Goal: Information Seeking & Learning: Learn about a topic

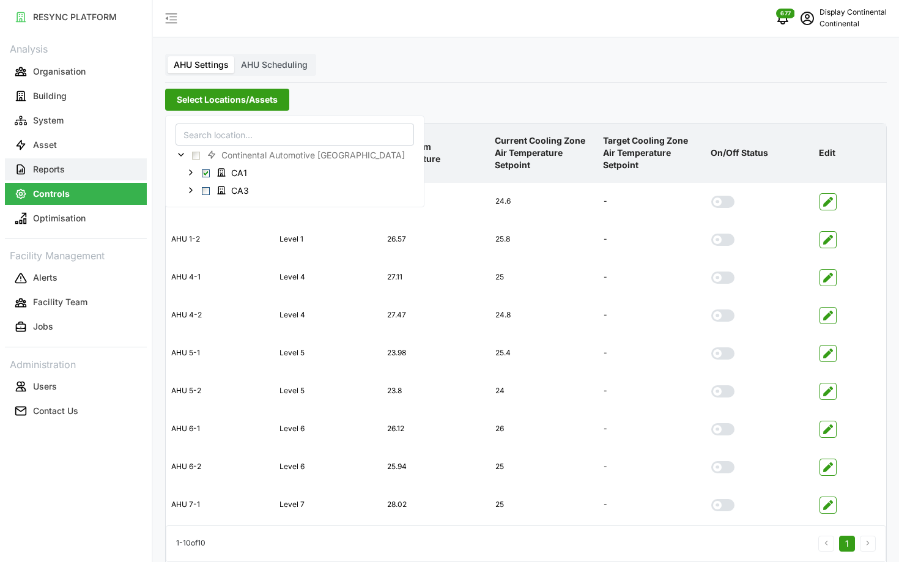
click at [62, 163] on p "Reports" at bounding box center [49, 169] width 32 height 12
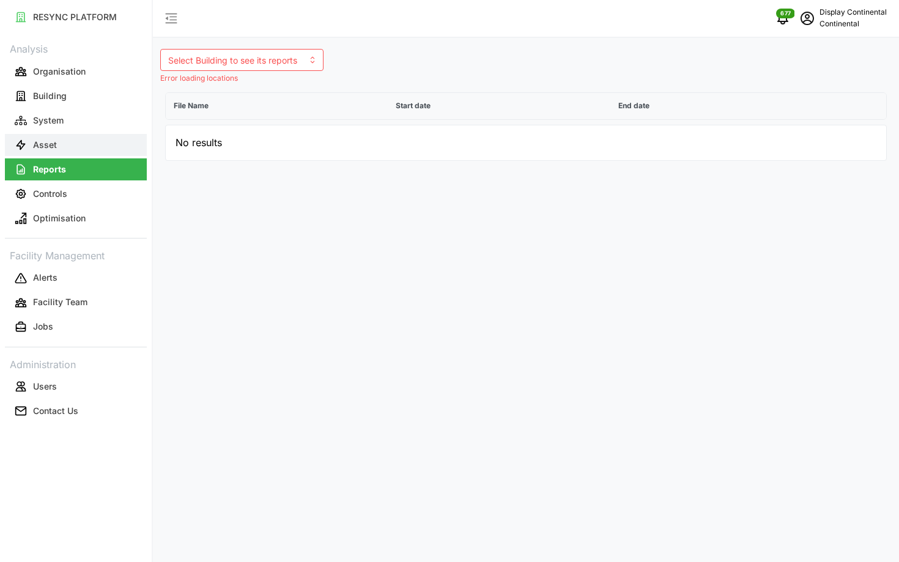
click at [89, 136] on button "Asset" at bounding box center [76, 145] width 142 height 22
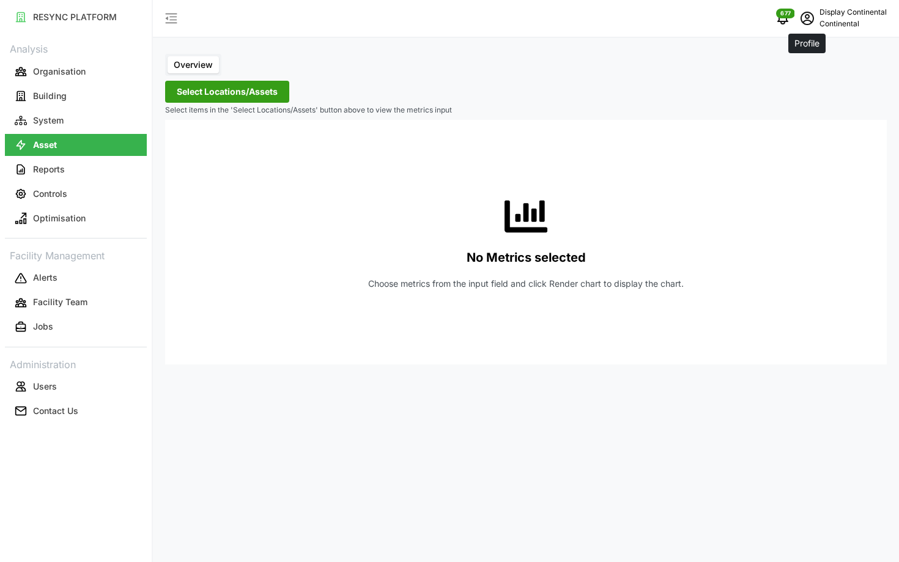
click at [811, 23] on icon "schedule" at bounding box center [807, 18] width 15 height 15
click at [805, 84] on button "Logout" at bounding box center [835, 91] width 116 height 21
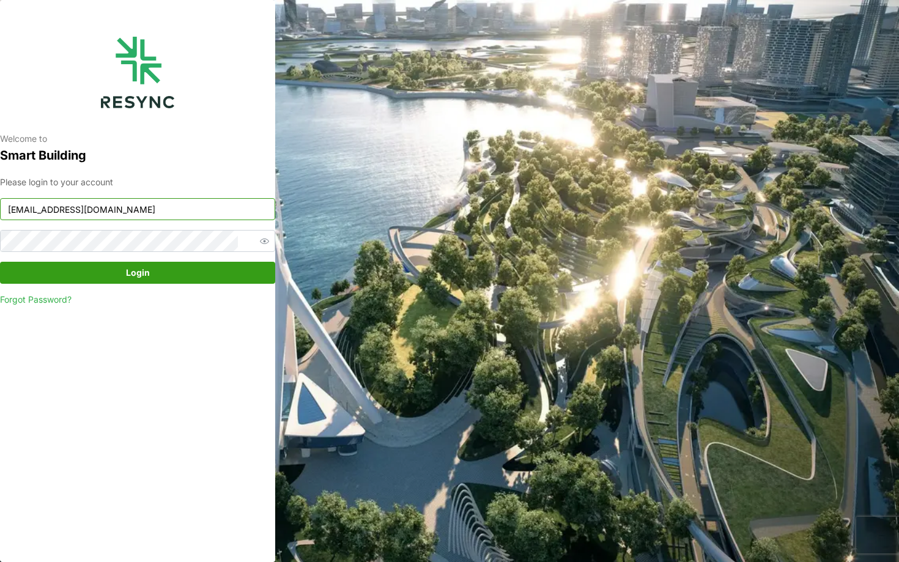
click at [147, 212] on input "continental_display@resynctech.com" at bounding box center [137, 209] width 275 height 22
type input "mesp_display@resynctech.com"
click at [188, 278] on span "Login" at bounding box center [138, 272] width 252 height 21
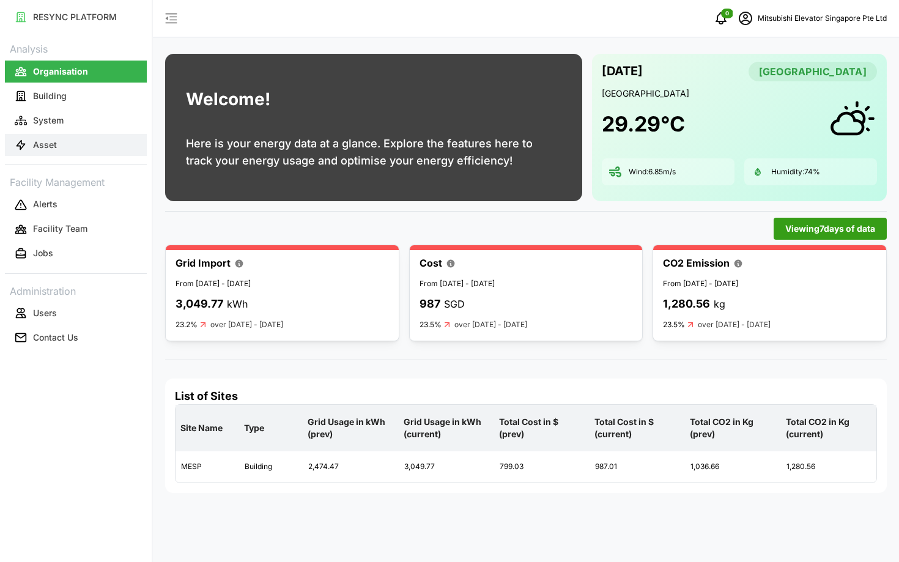
click at [73, 139] on button "Asset" at bounding box center [76, 145] width 142 height 22
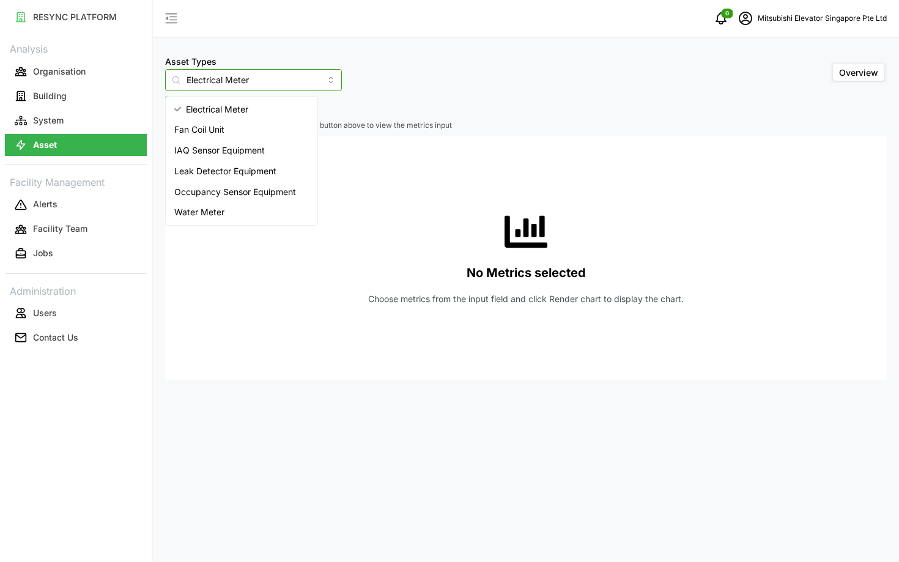
click at [247, 87] on input "Electrical Meter" at bounding box center [253, 80] width 177 height 22
click at [235, 130] on div "Fan Coil Unit" at bounding box center [241, 129] width 147 height 21
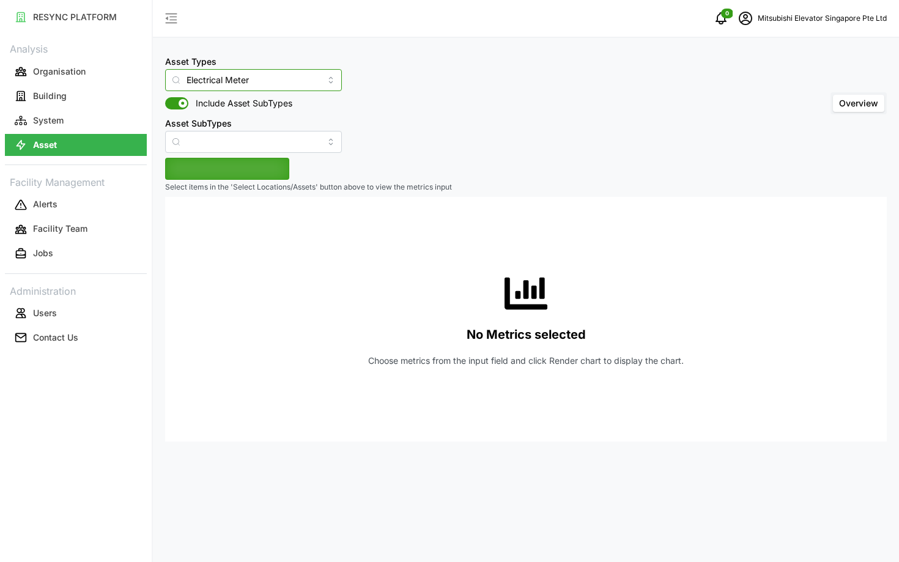
type input "Fan Coil Unit"
click at [218, 165] on span "Select Locations/Assets" at bounding box center [227, 168] width 101 height 21
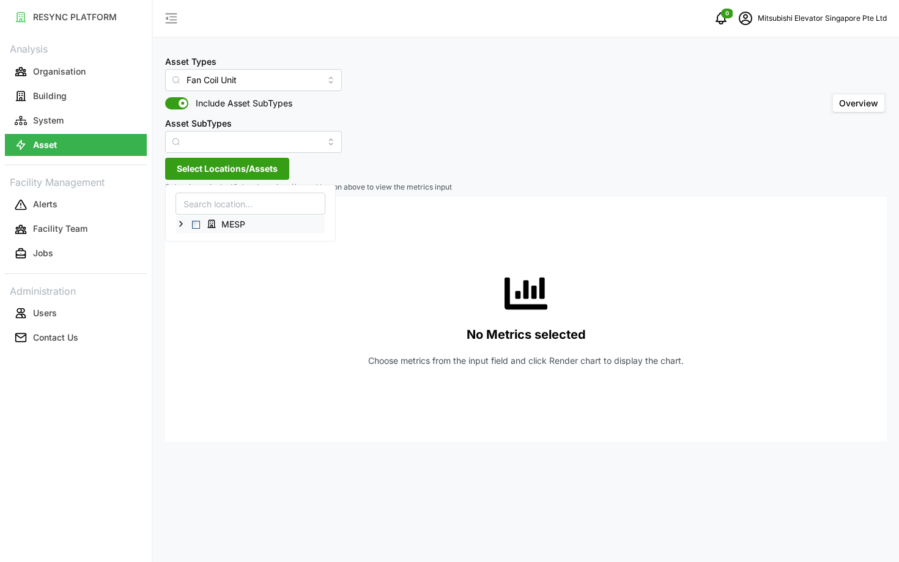
click at [178, 224] on icon at bounding box center [181, 224] width 10 height 10
click at [208, 242] on span "Select Level 01" at bounding box center [206, 242] width 8 height 8
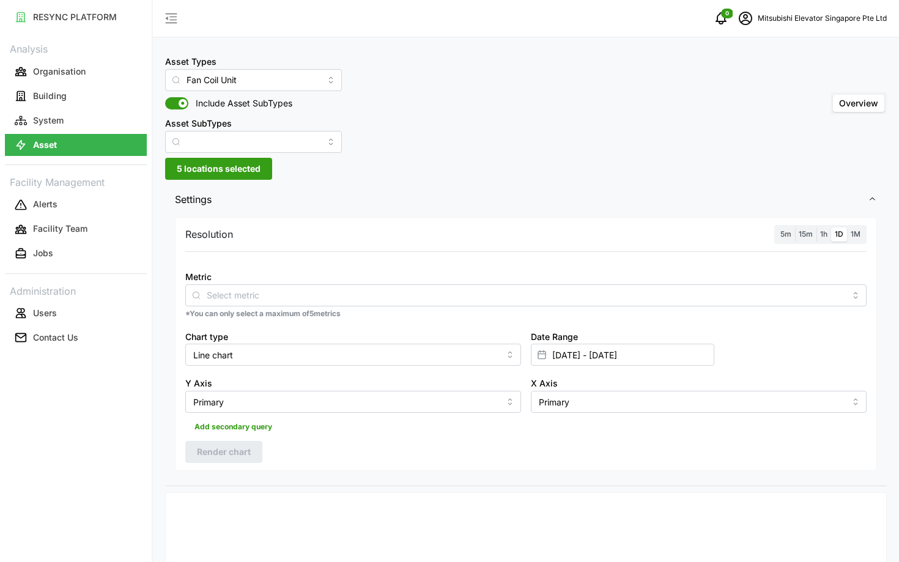
click at [410, 237] on div "Resolution 5m 15m 1h 1D 1M" at bounding box center [525, 234] width 681 height 19
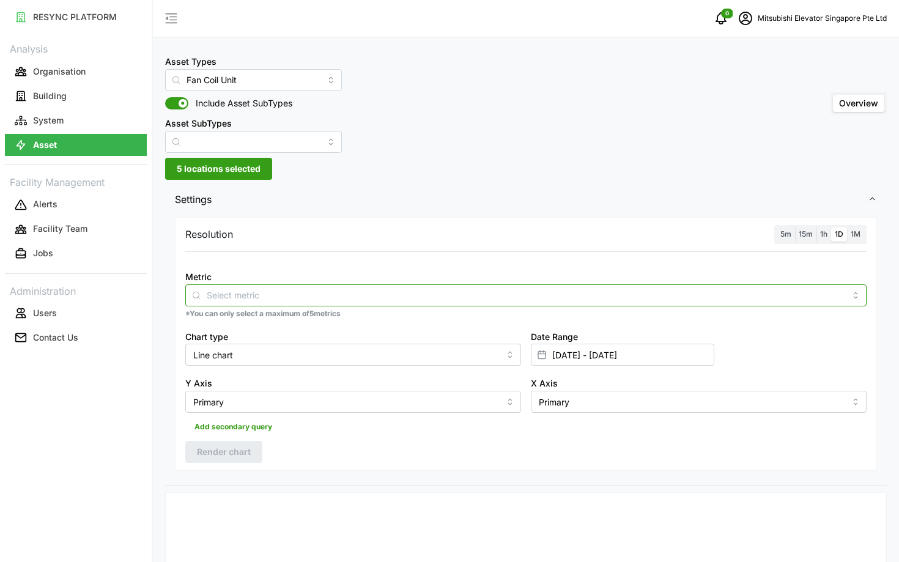
click at [380, 286] on div at bounding box center [525, 295] width 681 height 22
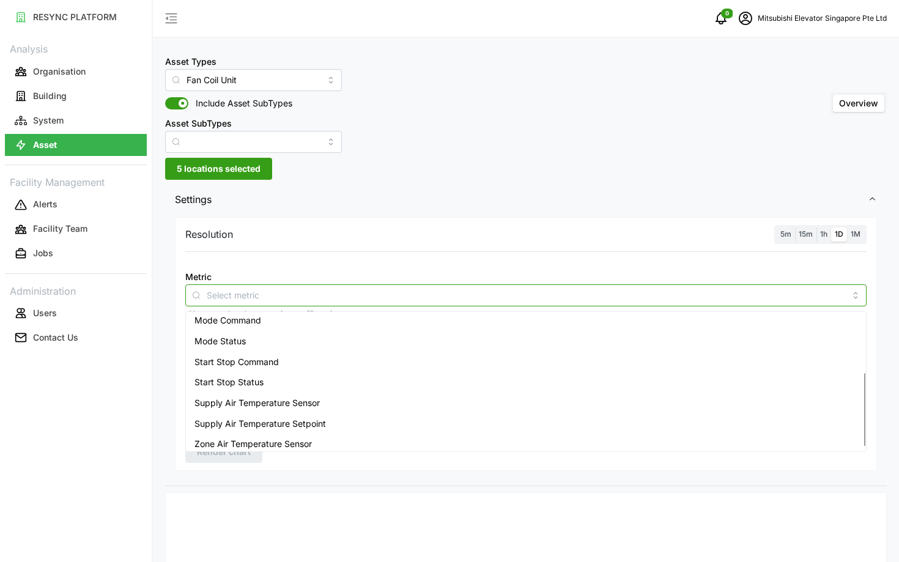
scroll to position [113, 0]
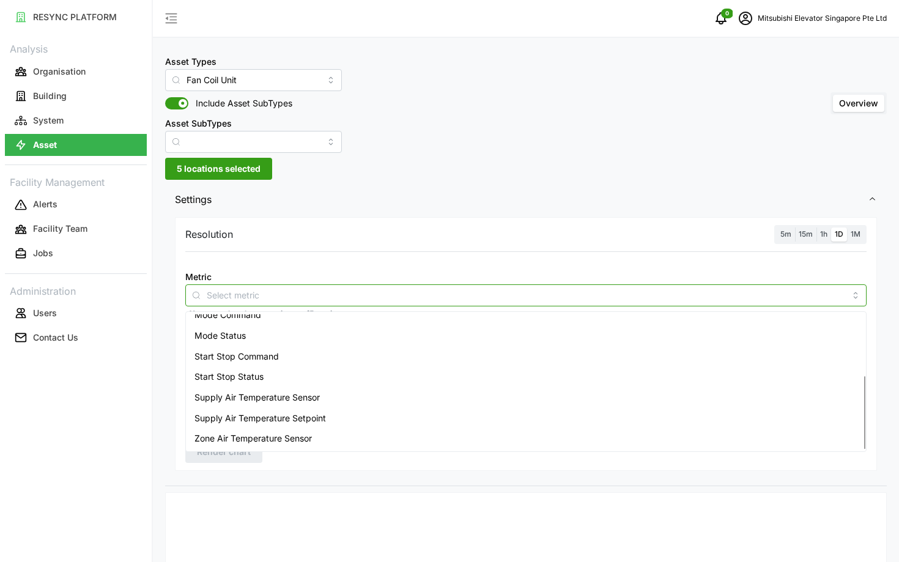
click at [292, 364] on div "Start Stop Command" at bounding box center [525, 356] width 675 height 21
click at [281, 377] on div "Start Stop Status" at bounding box center [525, 376] width 675 height 21
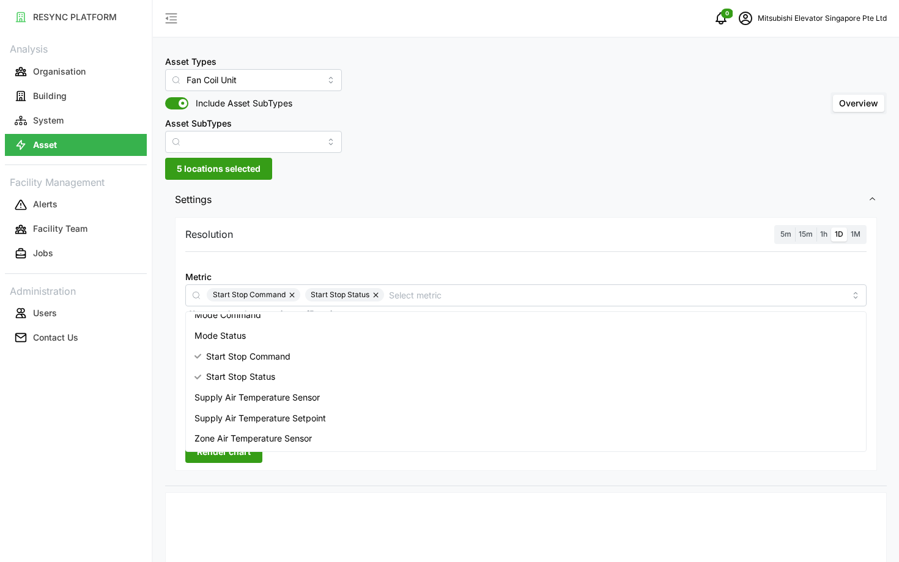
click at [111, 432] on div "RESYNC PLATFORM Analysis Organisation Building System Asset Facility Management…" at bounding box center [76, 281] width 152 height 562
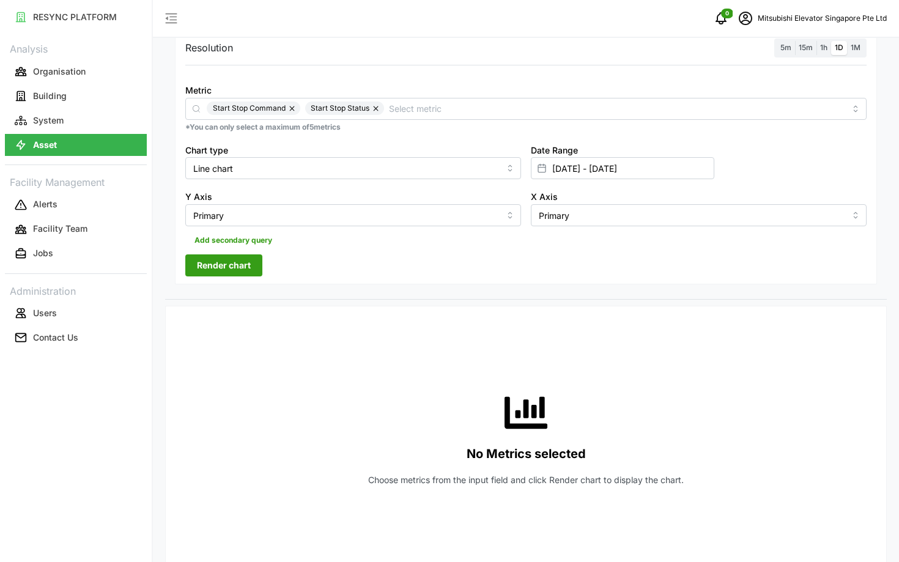
scroll to position [190, 0]
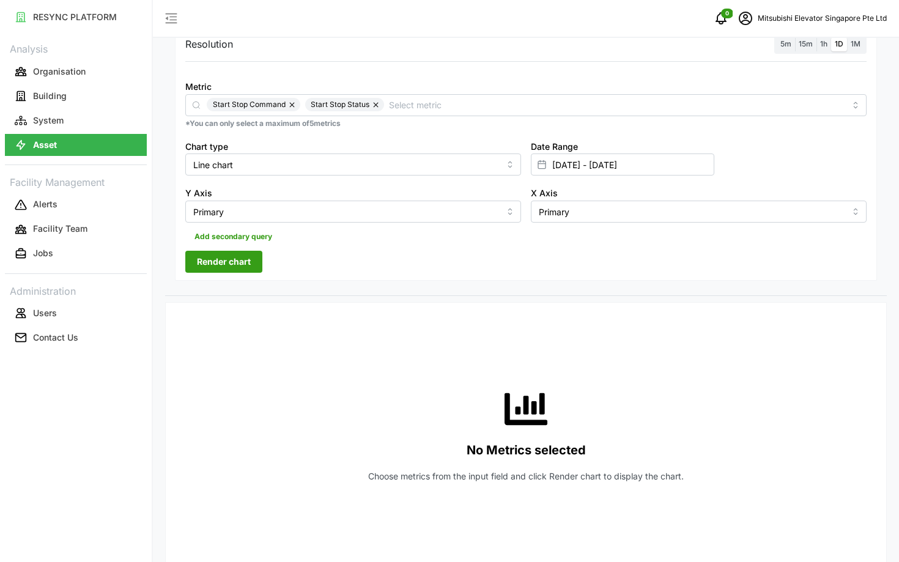
click at [787, 49] on label "5m" at bounding box center [786, 44] width 18 height 14
click at [777, 37] on input "5m" at bounding box center [777, 37] width 0 height 0
click at [226, 270] on span "Render chart" at bounding box center [224, 261] width 54 height 21
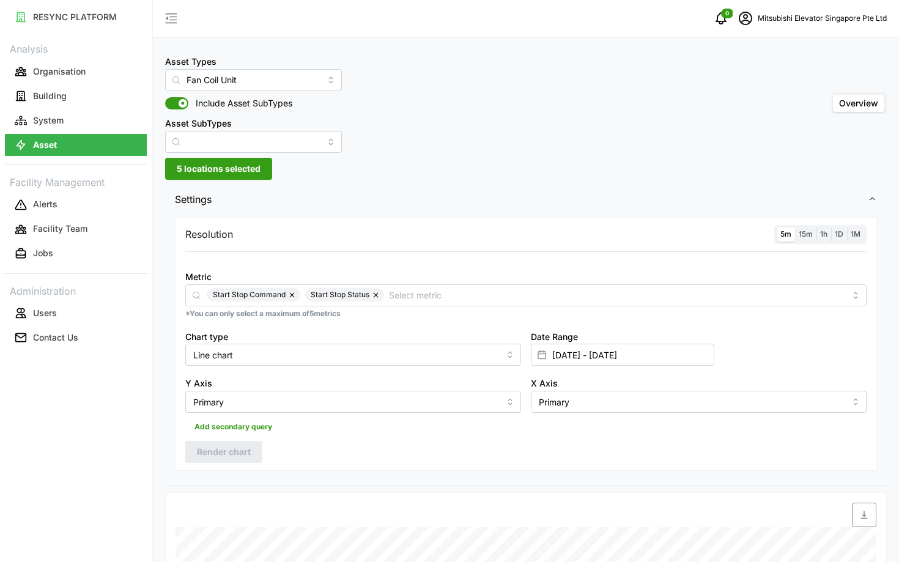
click at [204, 171] on span "5 locations selected" at bounding box center [219, 168] width 84 height 21
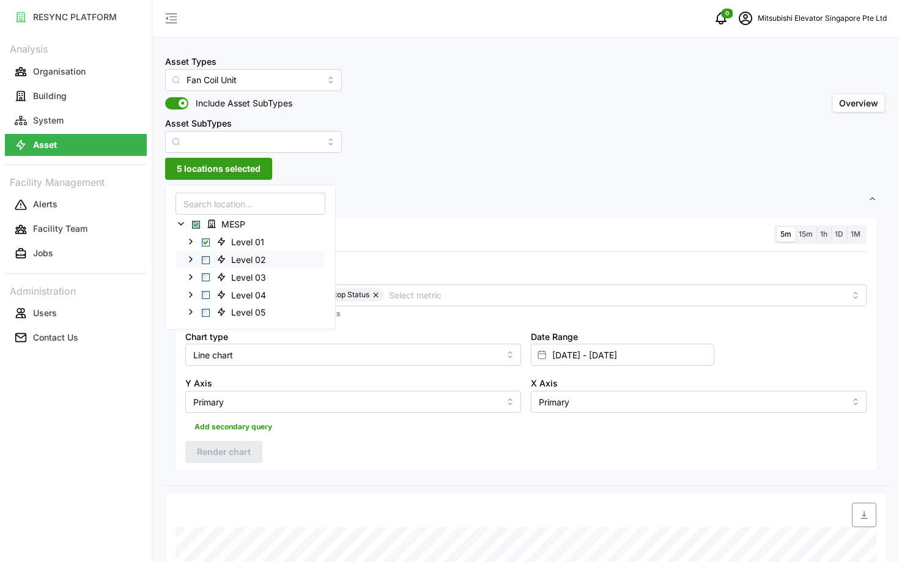
click at [205, 262] on span "Select Level 02" at bounding box center [206, 260] width 8 height 8
click at [206, 241] on span "Select Level 01" at bounding box center [206, 242] width 8 height 8
click at [201, 449] on span "Render chart" at bounding box center [224, 452] width 54 height 21
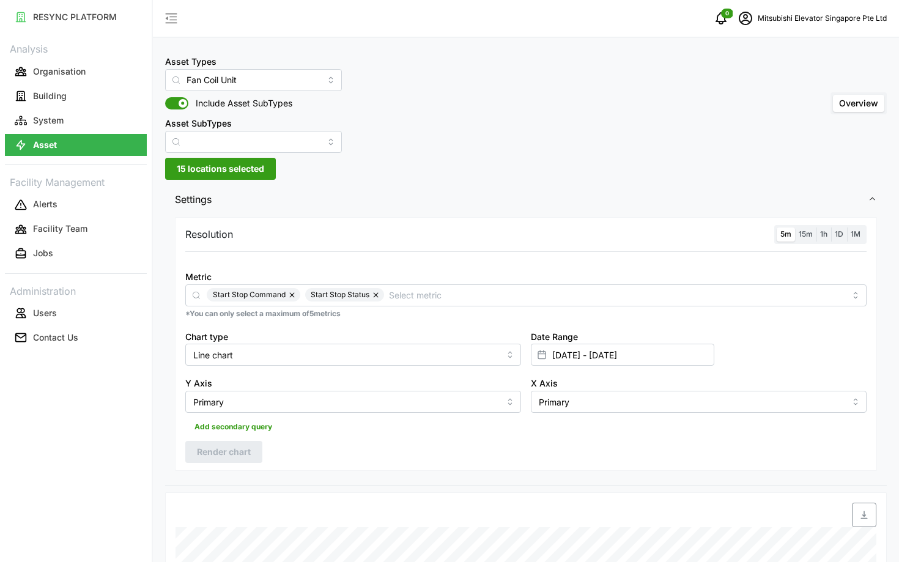
click at [215, 171] on span "15 locations selected" at bounding box center [220, 168] width 87 height 21
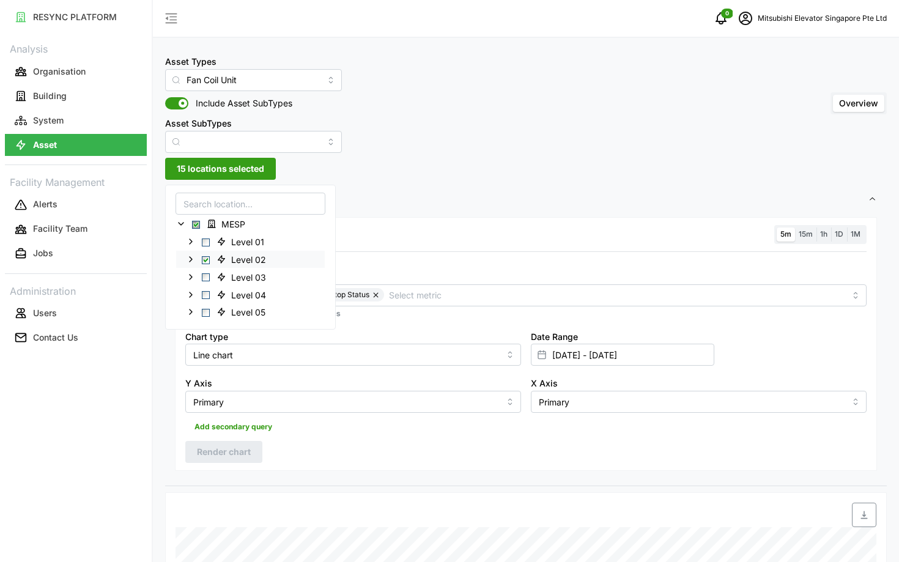
click at [191, 257] on icon at bounding box center [191, 259] width 10 height 10
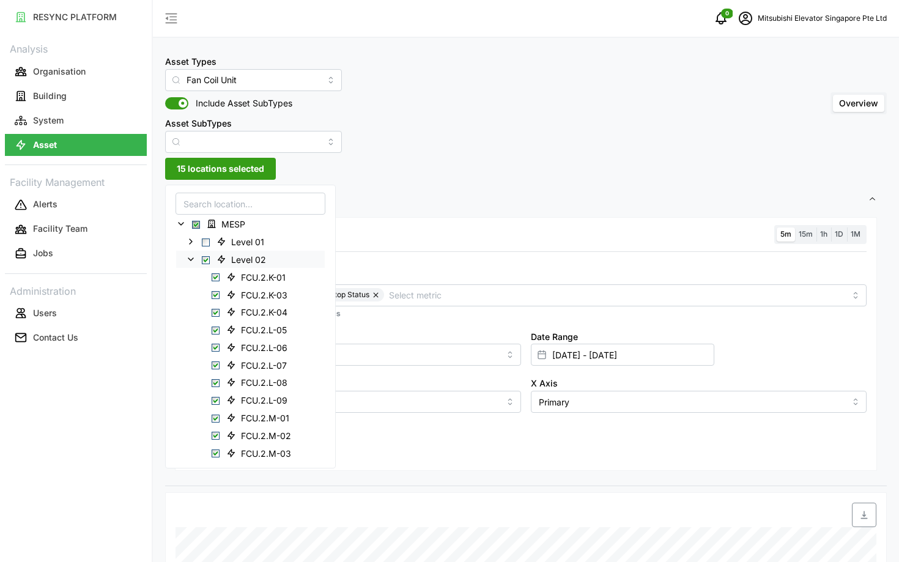
click at [207, 259] on span "Select Level 02" at bounding box center [206, 260] width 8 height 8
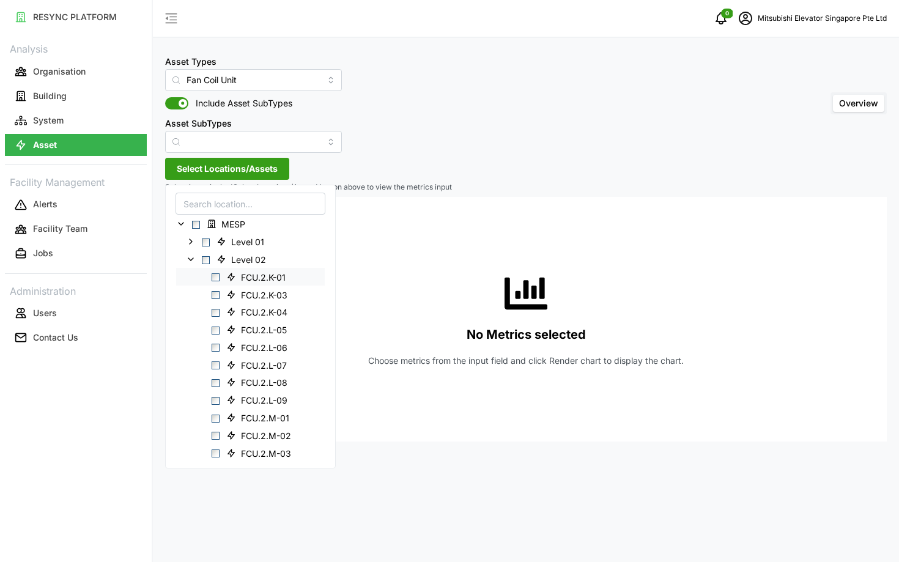
click at [216, 277] on span "Select FCU.2.K-01" at bounding box center [216, 277] width 8 height 8
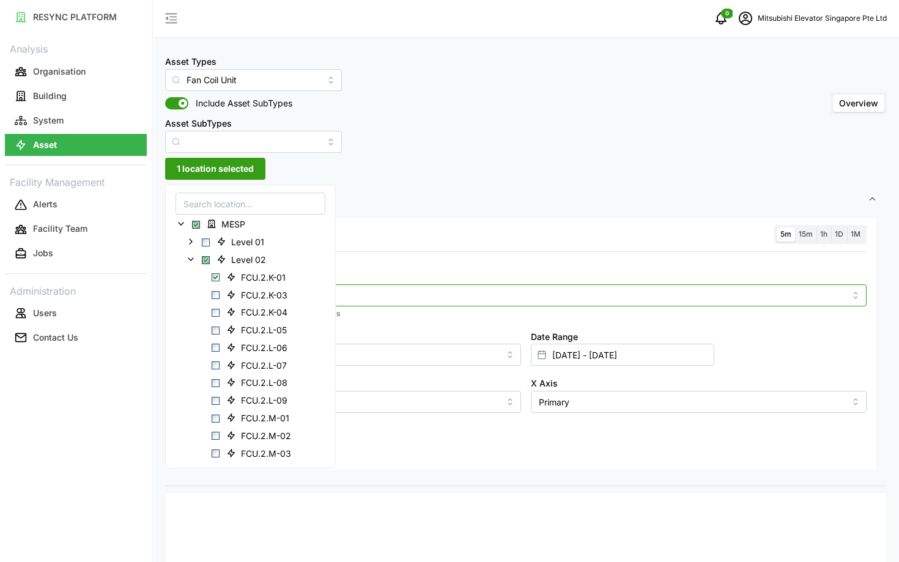
click at [383, 292] on input "Metric" at bounding box center [526, 294] width 638 height 13
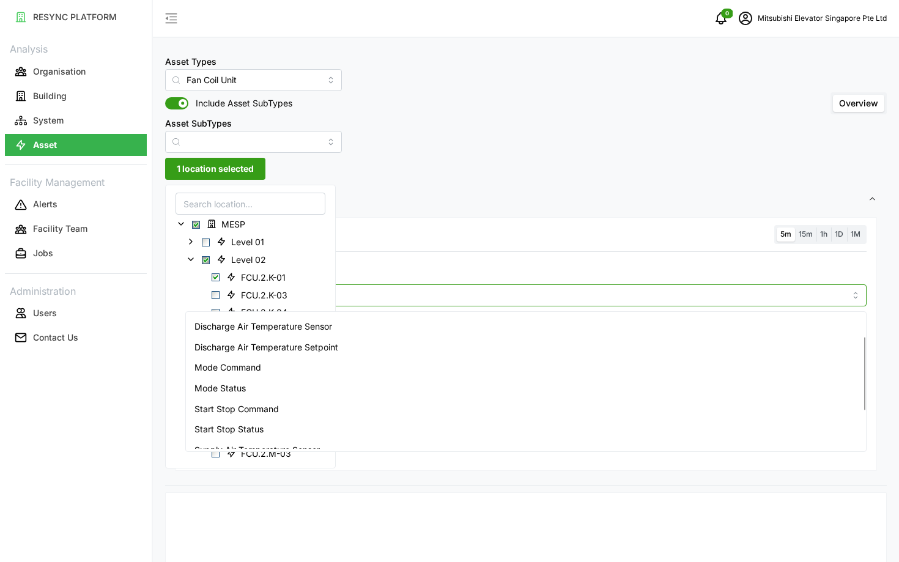
scroll to position [65, 0]
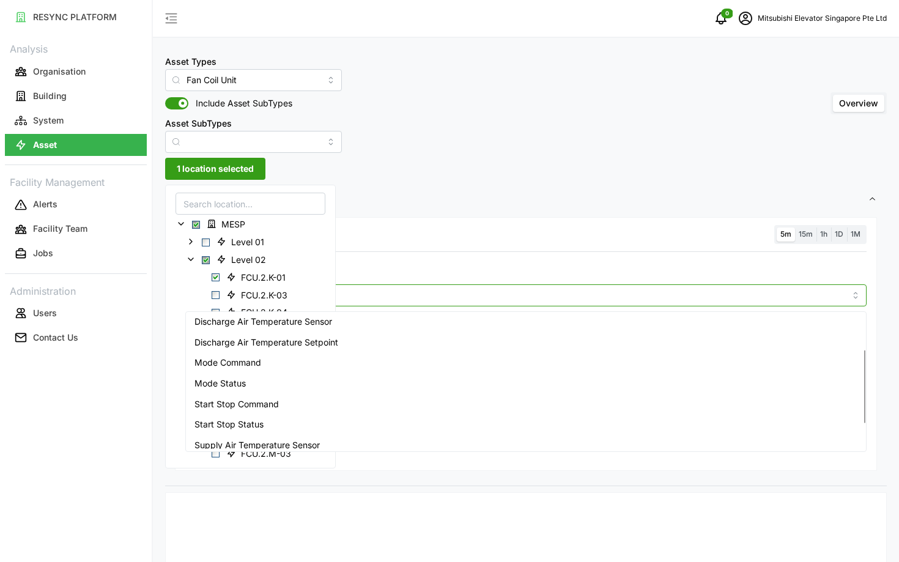
click at [324, 396] on div "Start Stop Command" at bounding box center [525, 404] width 675 height 21
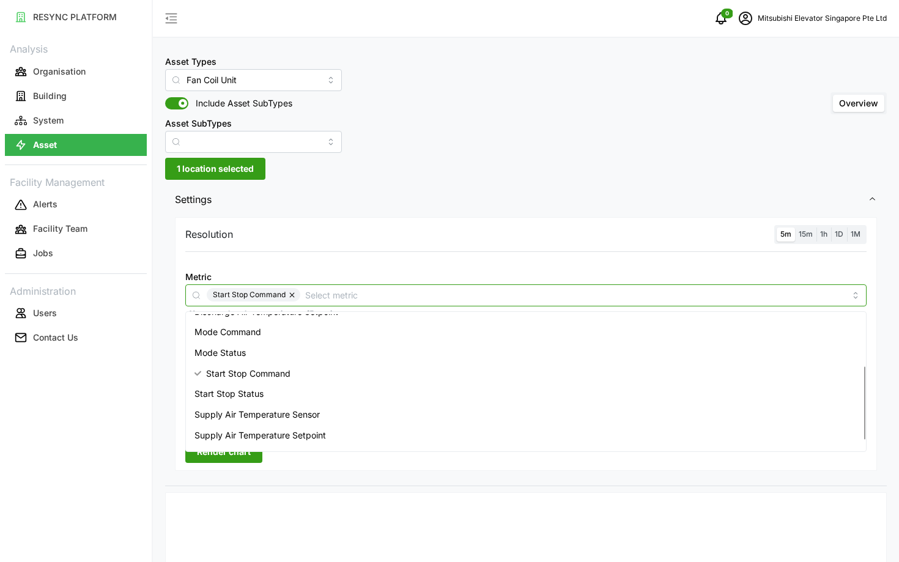
scroll to position [97, 0]
click at [249, 393] on span "Start Stop Status" at bounding box center [228, 391] width 69 height 13
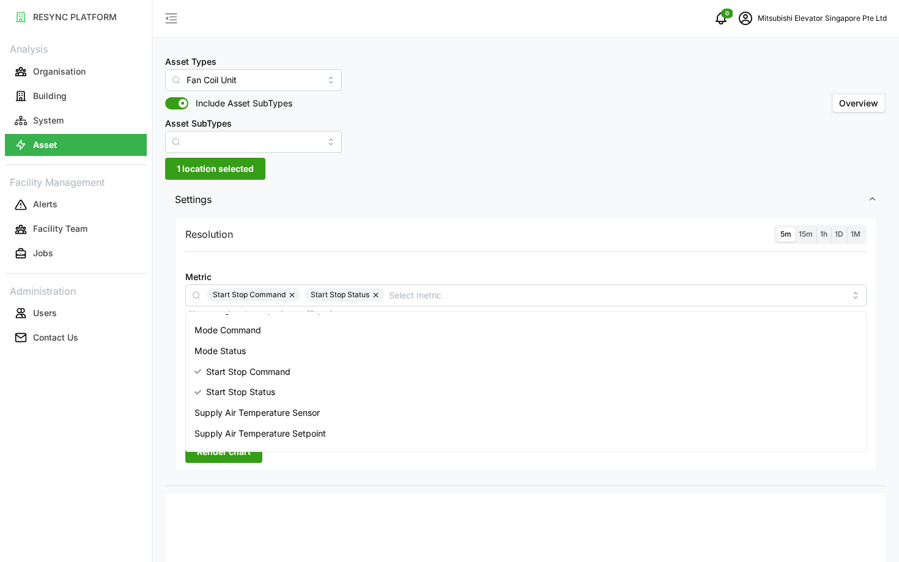
click at [165, 473] on div "Resolution 5m 15m 1h 1D 1M Metric Start Stop Command Start Stop Status *You can…" at bounding box center [526, 350] width 722 height 272
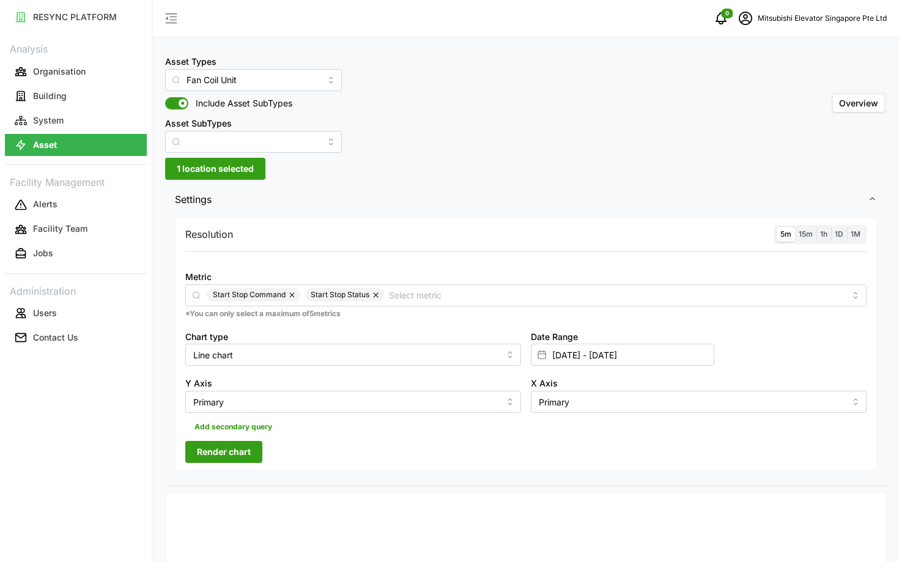
click at [213, 445] on span "Render chart" at bounding box center [224, 452] width 54 height 21
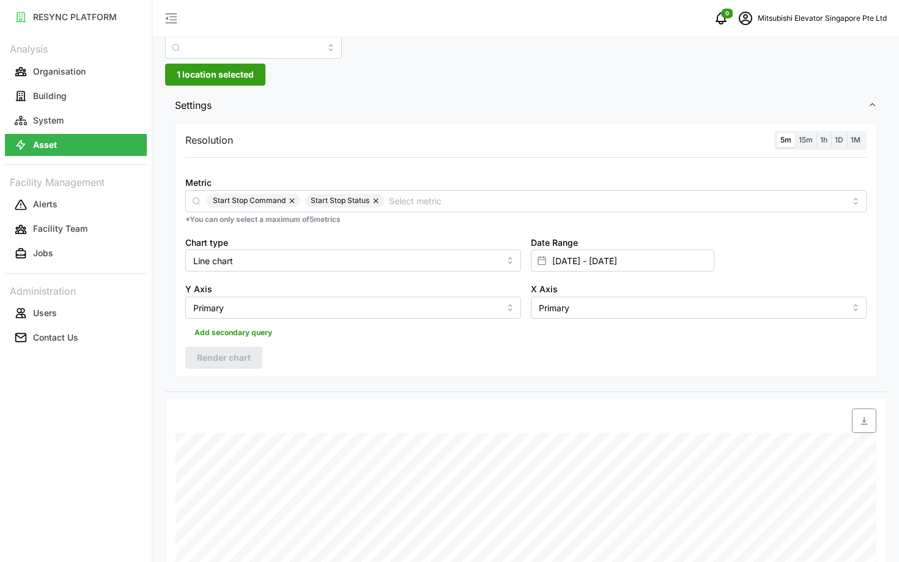
scroll to position [0, 0]
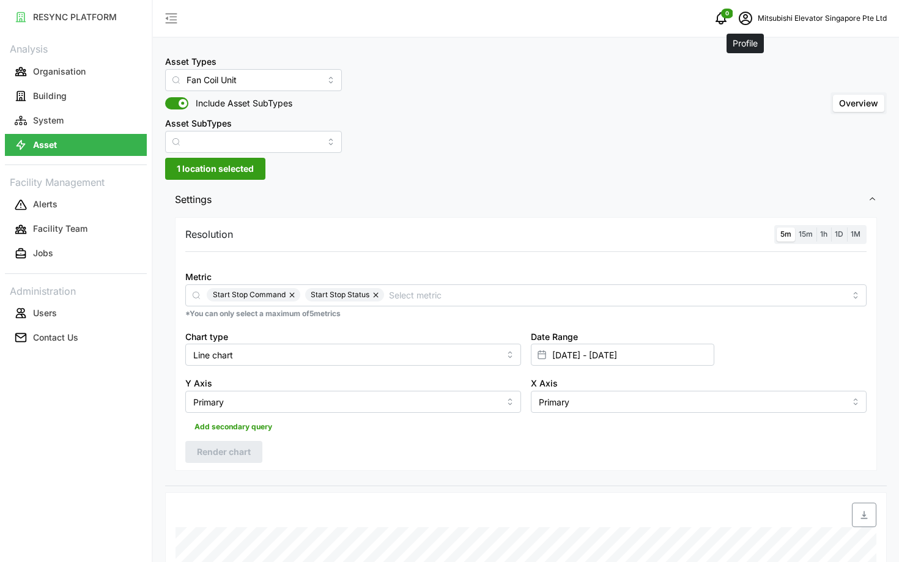
click at [752, 28] on span "schedule" at bounding box center [745, 18] width 23 height 23
click at [770, 91] on button "Logout" at bounding box center [810, 91] width 116 height 21
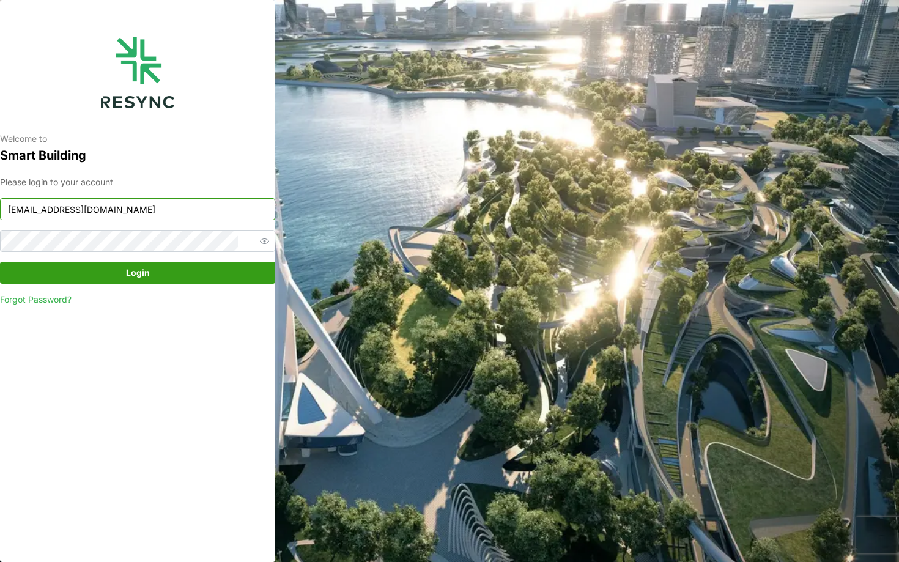
click at [182, 220] on input "mesp_display@resynctech.com" at bounding box center [137, 209] width 275 height 22
type input "changi_airport_group_display@resynctech.com"
click at [174, 276] on span "Login" at bounding box center [138, 272] width 252 height 21
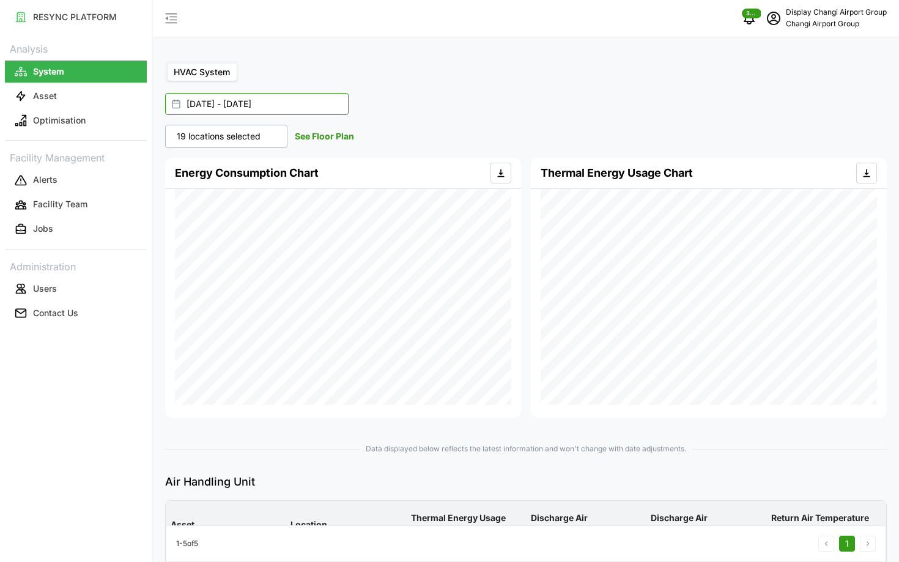
click at [250, 106] on input "[DATE] - [DATE]" at bounding box center [256, 104] width 183 height 22
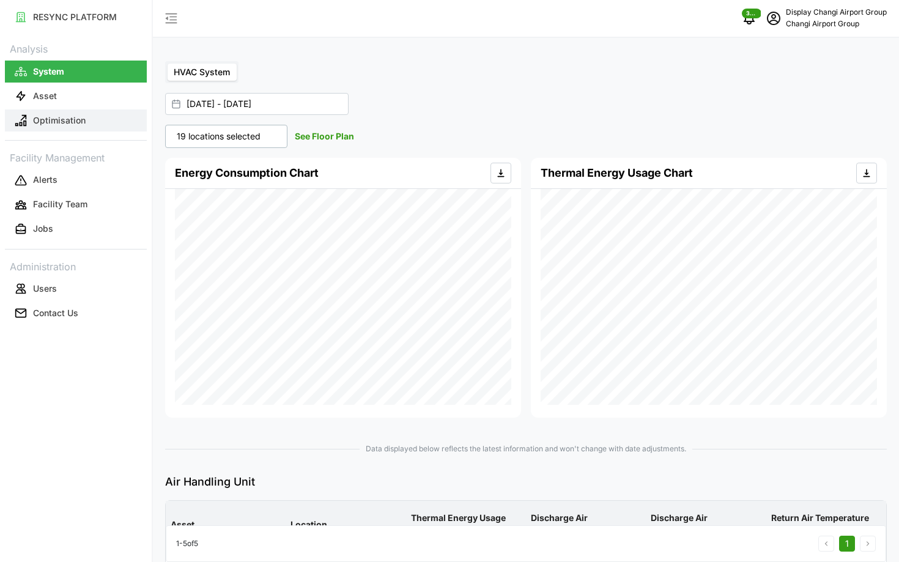
click at [87, 126] on button "Optimisation" at bounding box center [76, 120] width 142 height 22
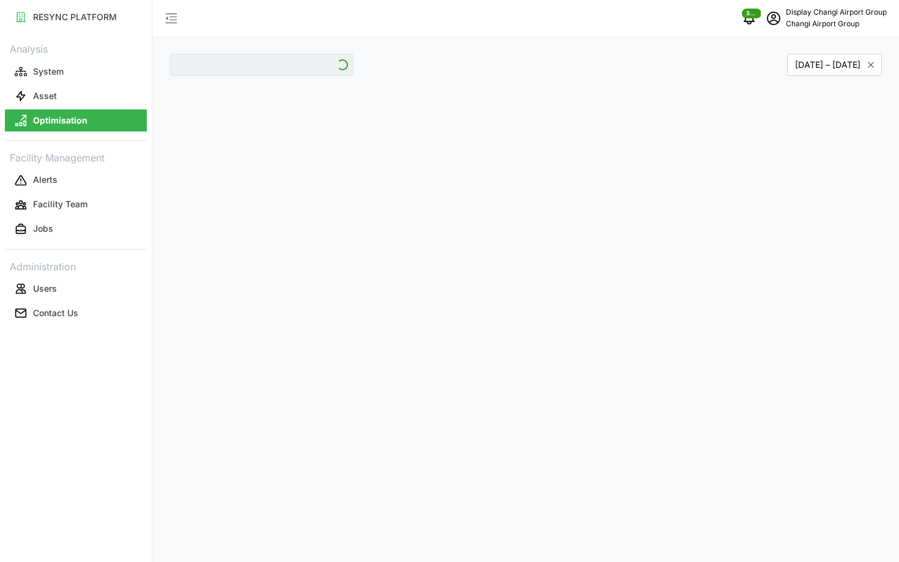
type input "Jewel"
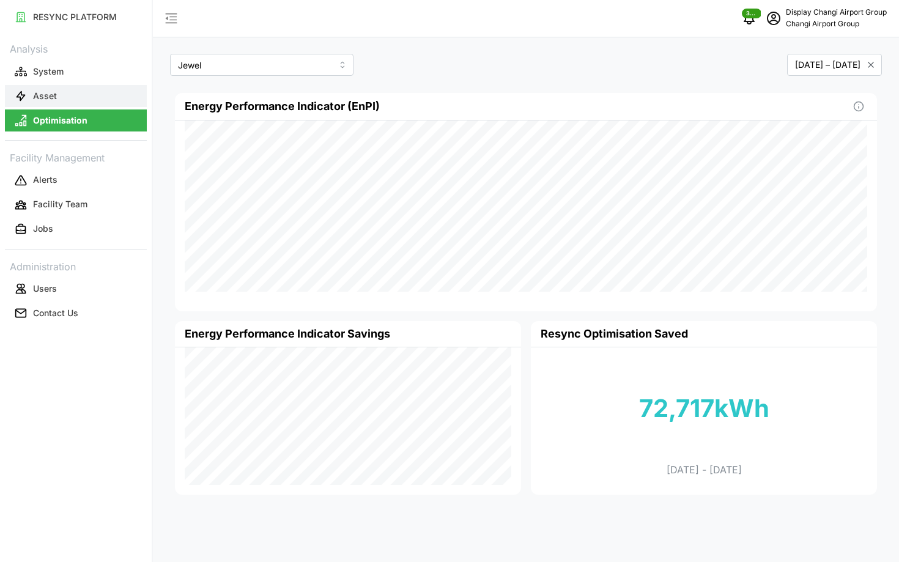
click at [44, 86] on button "Asset" at bounding box center [76, 96] width 142 height 22
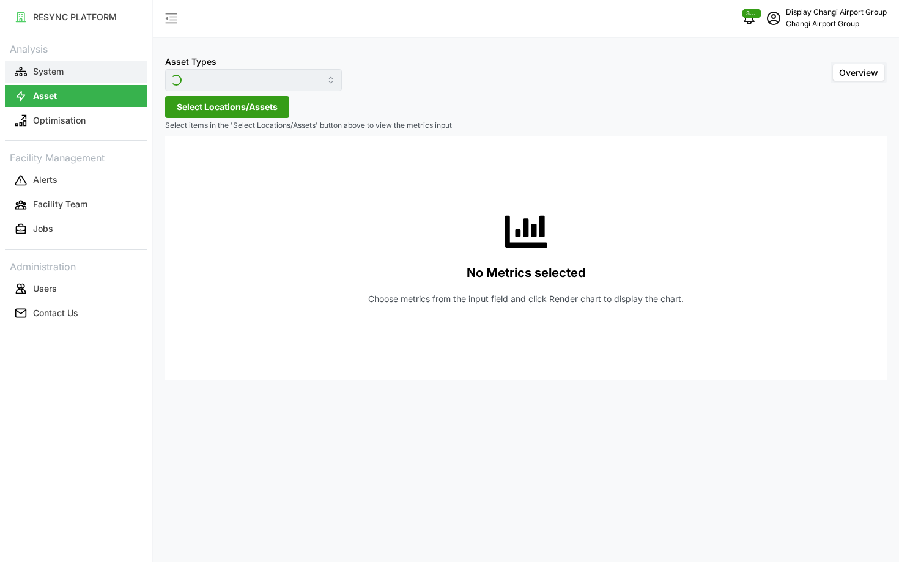
click at [29, 75] on button "System" at bounding box center [76, 72] width 142 height 22
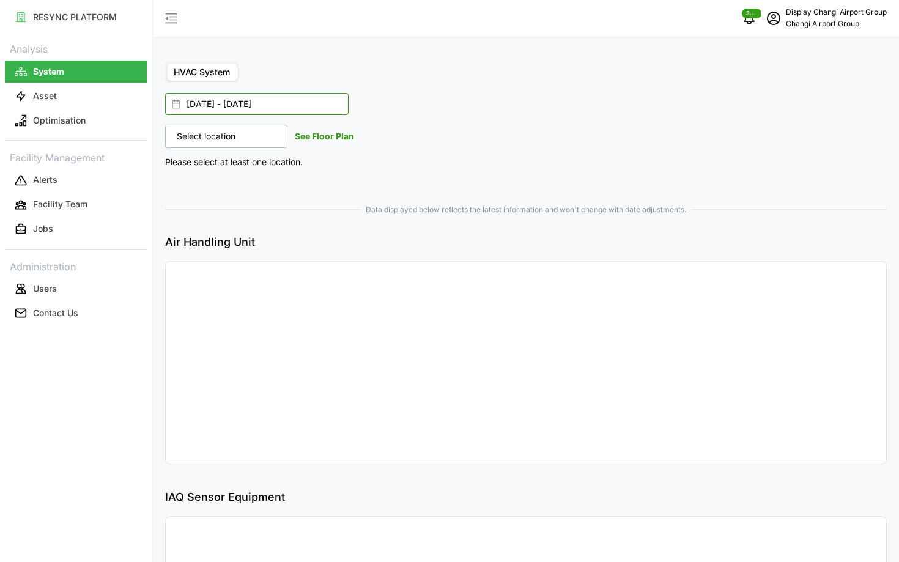
click at [280, 103] on input "01 Sep 2025 - 29 Sep 2025" at bounding box center [256, 104] width 183 height 22
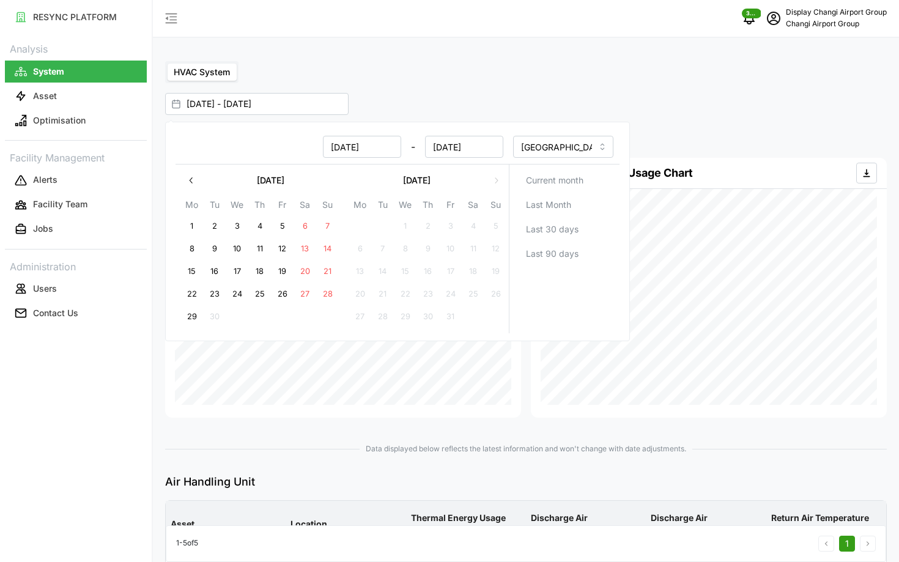
click at [196, 179] on icon "button" at bounding box center [192, 181] width 10 height 10
click at [453, 224] on button "1" at bounding box center [451, 226] width 22 height 22
type input "01 Aug 2025 - 29 Sep 2025"
type input "01 Aug 2025"
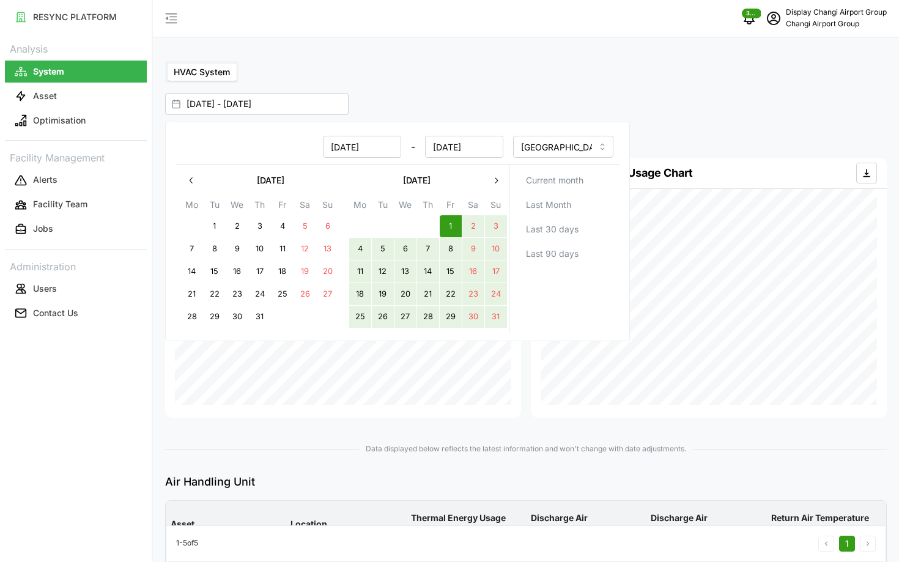
click at [490, 322] on button "31" at bounding box center [496, 317] width 22 height 22
type input "01 Aug 2025 - 31 Aug 2025"
type input "31 Aug 2025"
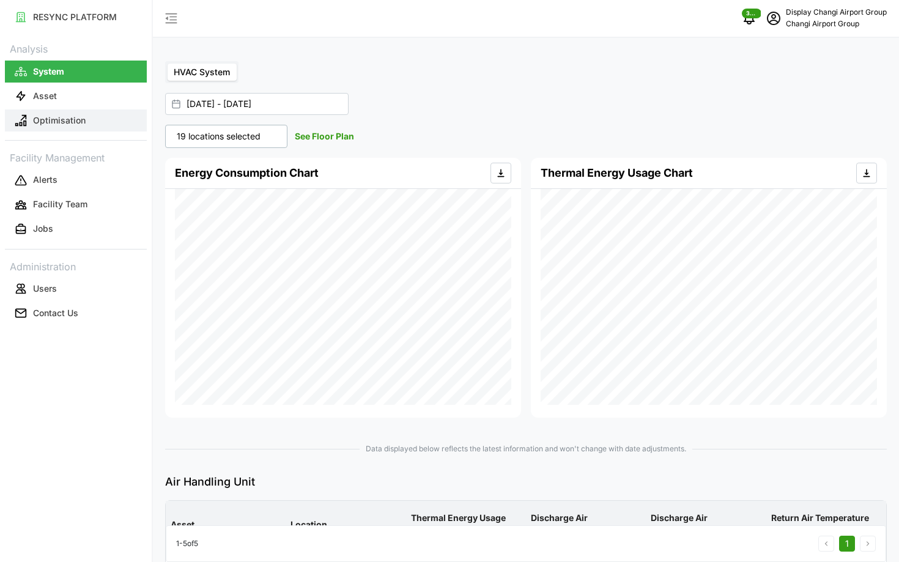
click at [124, 115] on button "Optimisation" at bounding box center [76, 120] width 142 height 22
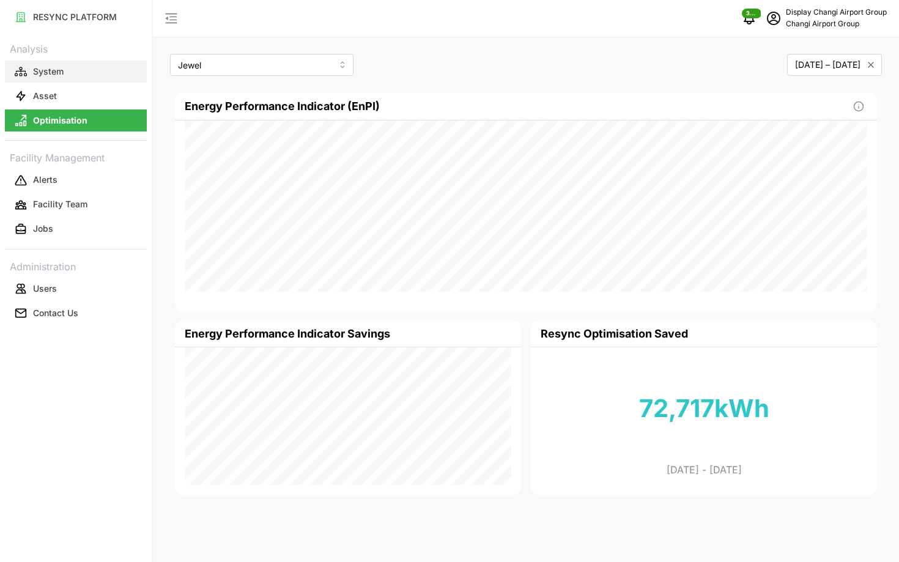
click at [82, 70] on button "System" at bounding box center [76, 72] width 142 height 22
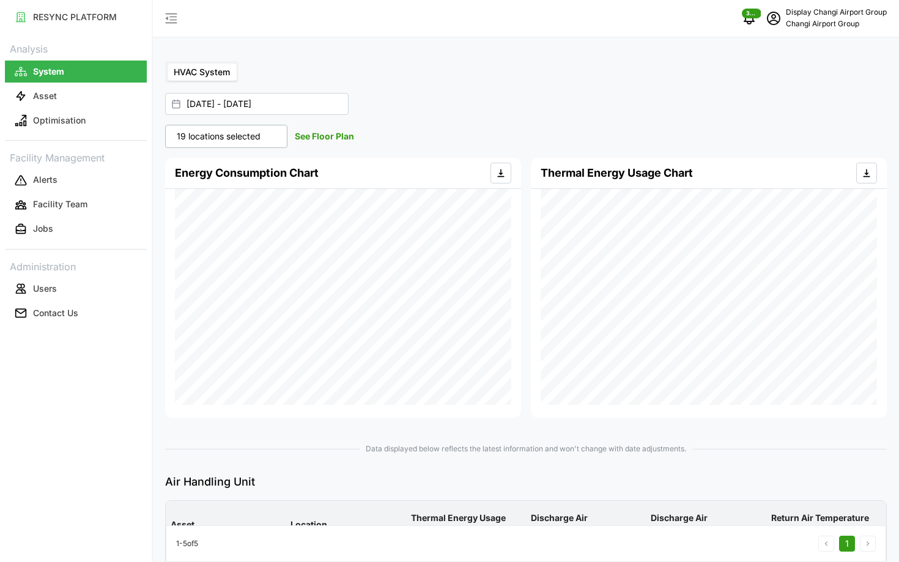
click at [272, 136] on div "19 locations selected" at bounding box center [226, 136] width 122 height 23
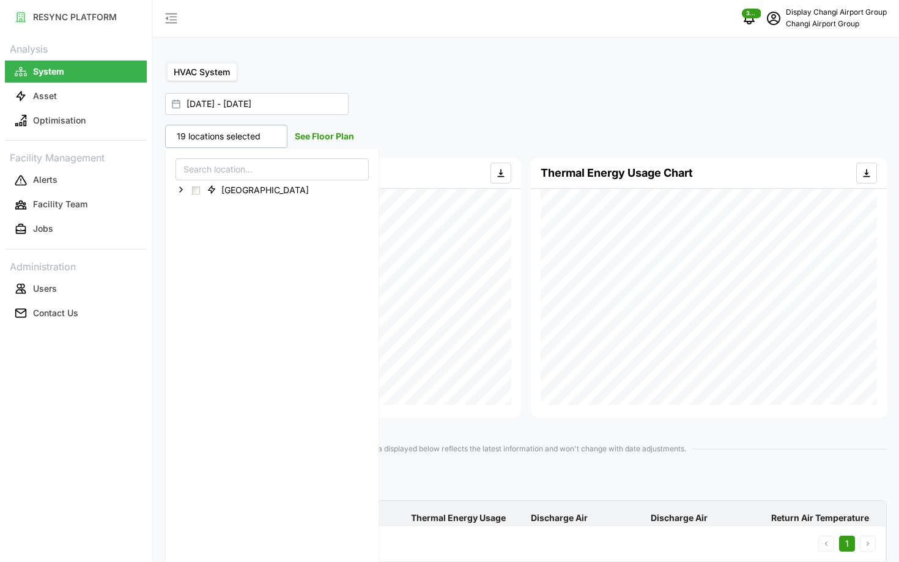
click at [401, 125] on div "19 locations selected See Floor Plan" at bounding box center [343, 136] width 356 height 23
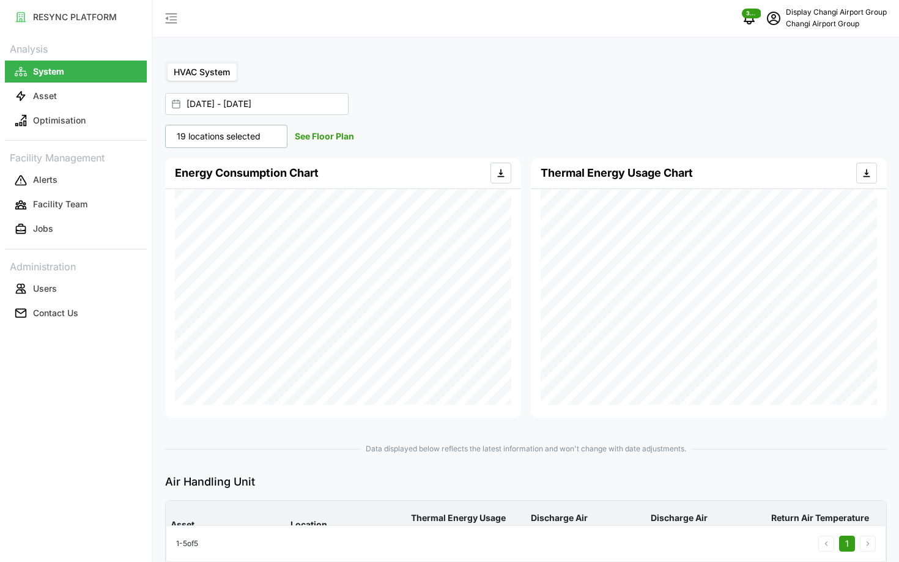
click at [261, 138] on p "19 locations selected" at bounding box center [219, 136] width 96 height 12
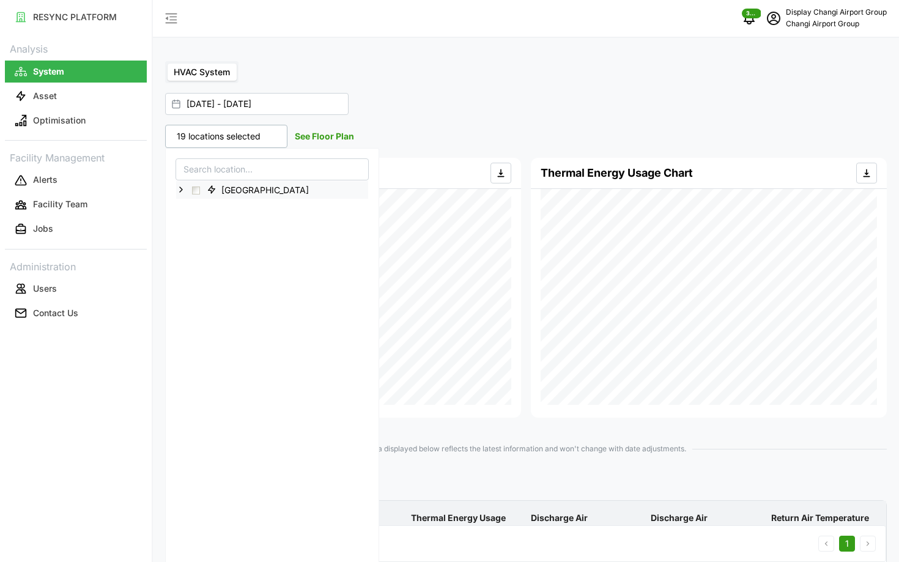
click at [177, 191] on icon at bounding box center [181, 190] width 10 height 10
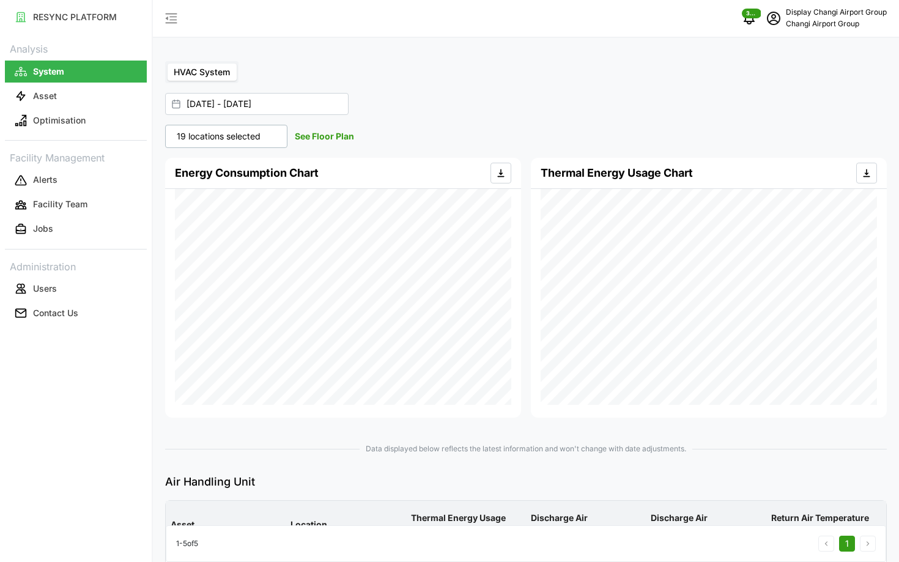
click at [482, 104] on div "01 Aug 2025 - 31 Aug 2025" at bounding box center [519, 104] width 709 height 22
click at [315, 103] on input "01 Aug 2025 - 31 Aug 2025" at bounding box center [256, 104] width 183 height 22
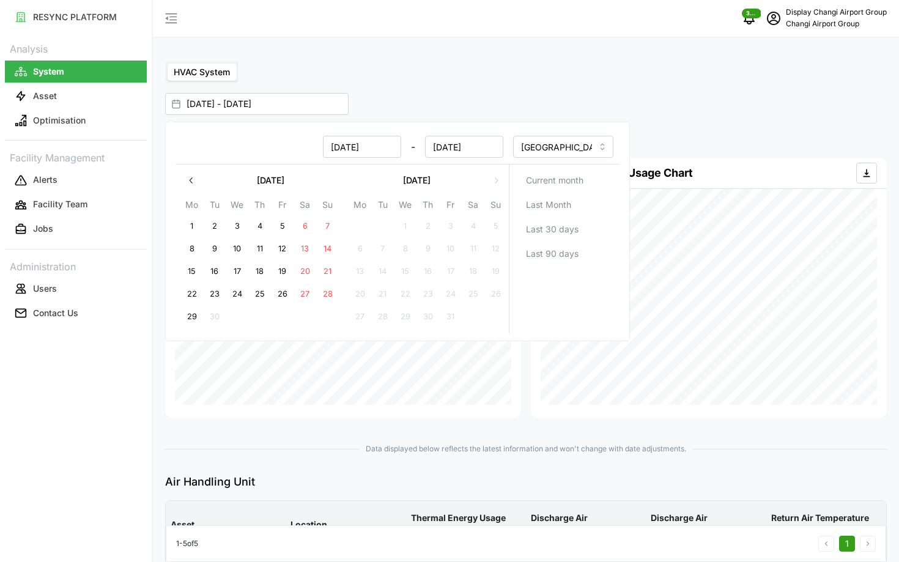
click at [194, 223] on button "1" at bounding box center [192, 226] width 22 height 22
type input "31 Aug 2025 - 01 Sep 2025"
type input "31 Aug 2025"
type input "01 Sep 2025"
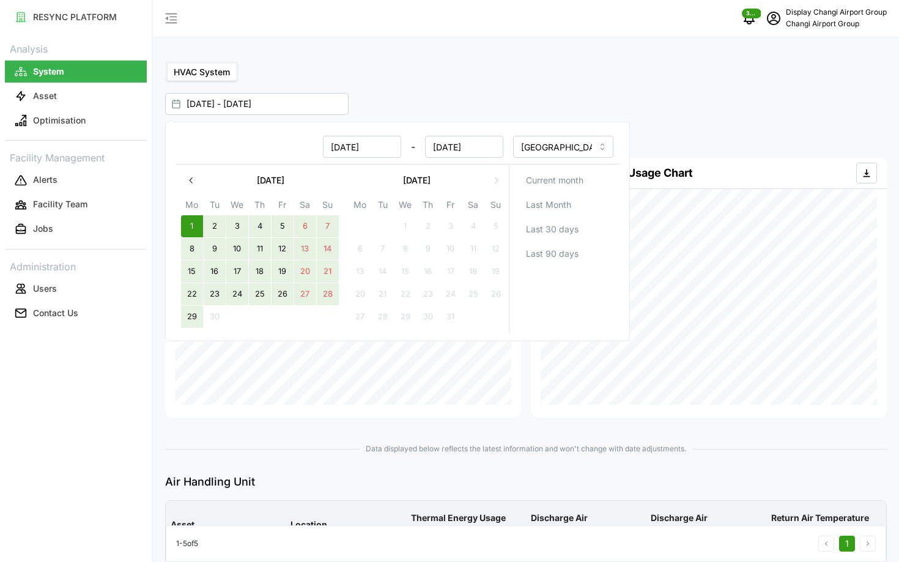
click at [190, 319] on button "29" at bounding box center [192, 317] width 22 height 22
type input "01 Sep 2025 - 29 Sep 2025"
type input "01 Sep 2025"
type input "29 Sep 2025"
click at [179, 411] on div "Energy Consumption Chart" at bounding box center [343, 288] width 356 height 260
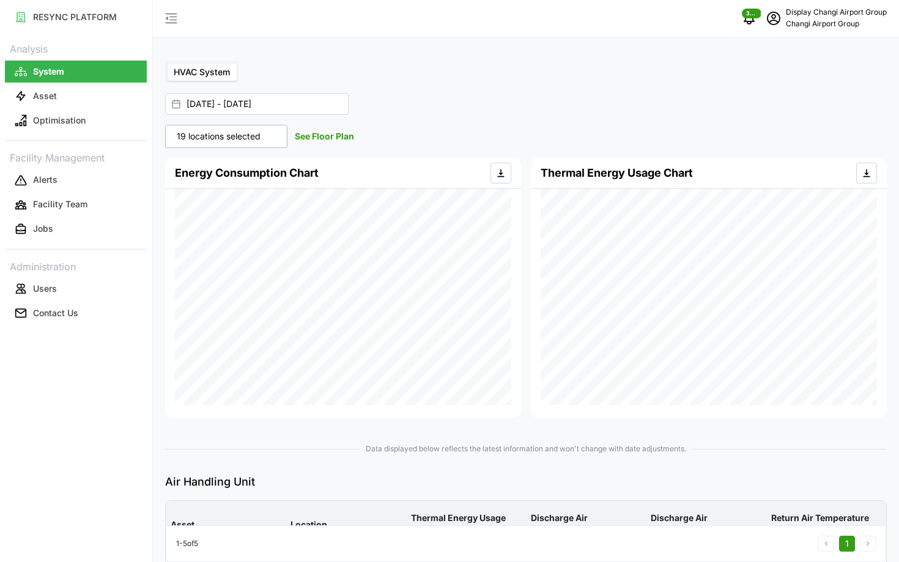
click at [267, 144] on div "19 locations selected" at bounding box center [226, 136] width 122 height 23
click at [409, 72] on div "HVAC System" at bounding box center [526, 72] width 722 height 22
click at [230, 104] on input "01 Sep 2025 - 29 Sep 2025" at bounding box center [256, 104] width 183 height 22
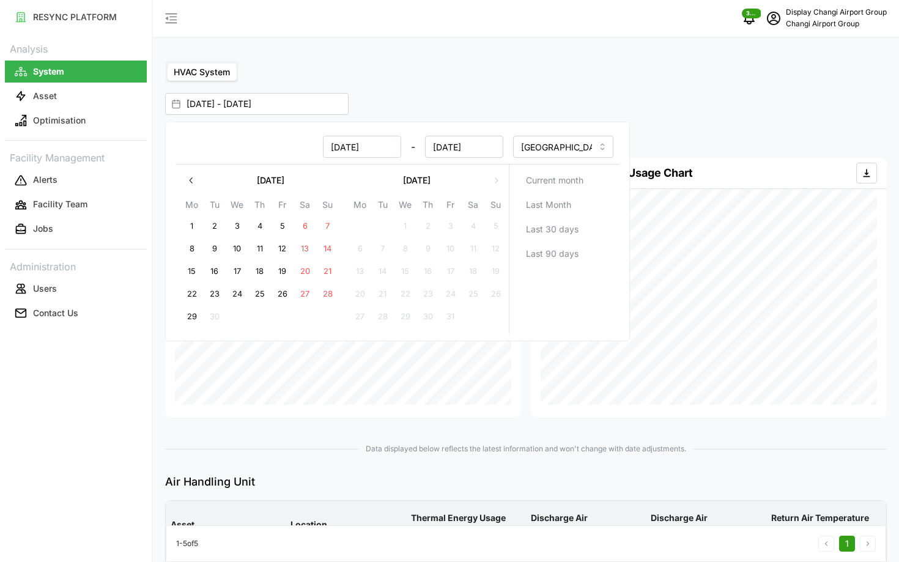
click at [183, 180] on button "button" at bounding box center [191, 180] width 22 height 22
click at [457, 222] on button "1" at bounding box center [451, 226] width 22 height 22
type input "01 Aug 2025 - 29 Sep 2025"
type input "01 Aug 2025"
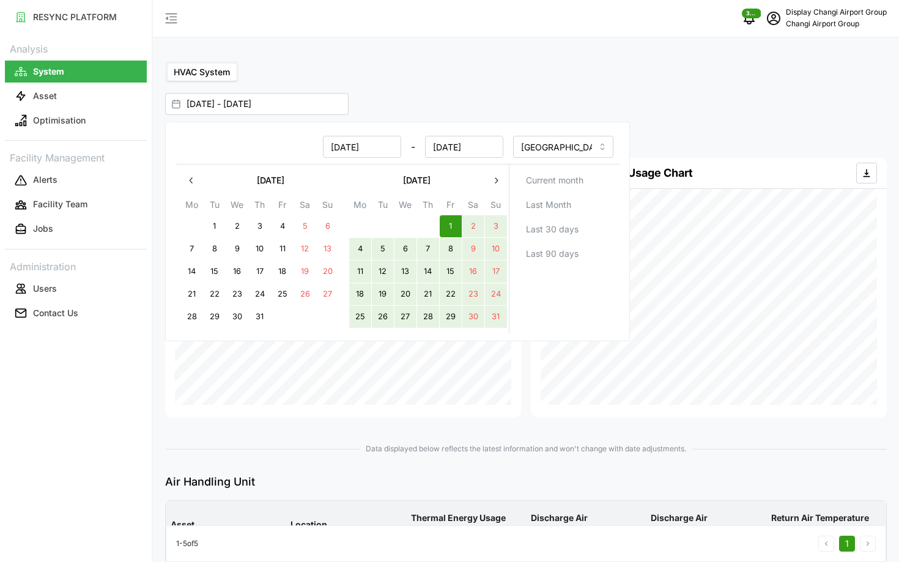
click at [492, 316] on button "31" at bounding box center [496, 317] width 22 height 22
type input "01 Aug 2025 - 31 Aug 2025"
type input "31 Aug 2025"
click at [511, 420] on div "Energy Consumption Chart" at bounding box center [343, 288] width 366 height 270
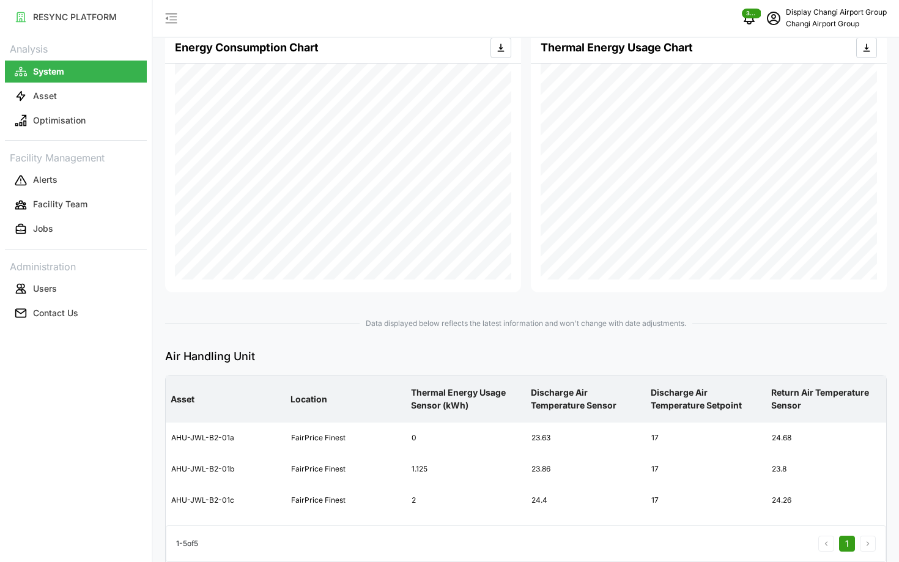
scroll to position [177, 0]
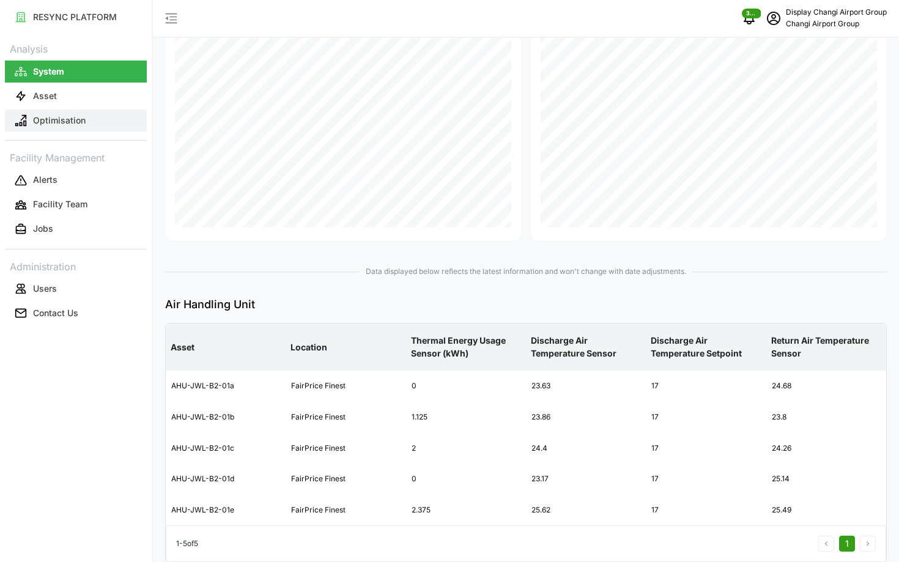
click at [35, 117] on p "Optimisation" at bounding box center [59, 120] width 53 height 12
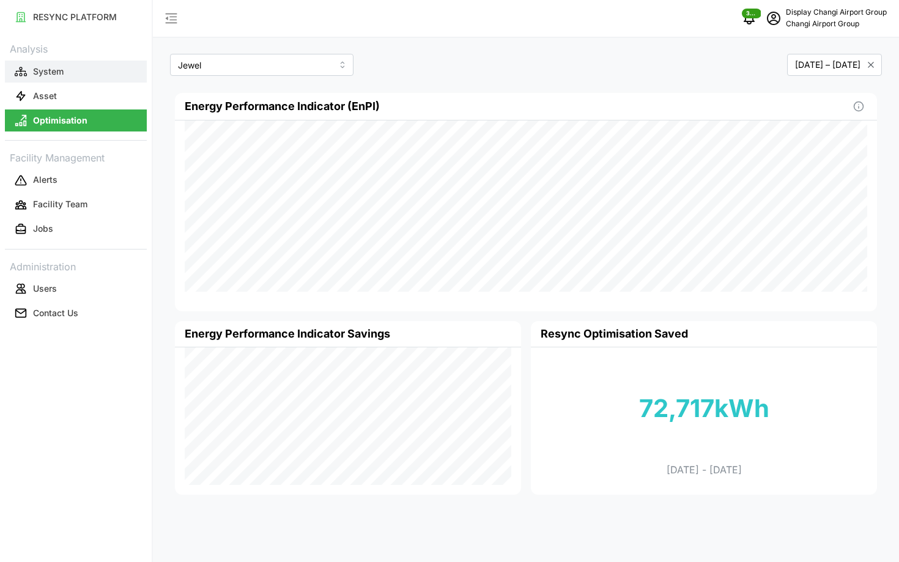
click at [53, 71] on p "System" at bounding box center [48, 71] width 31 height 12
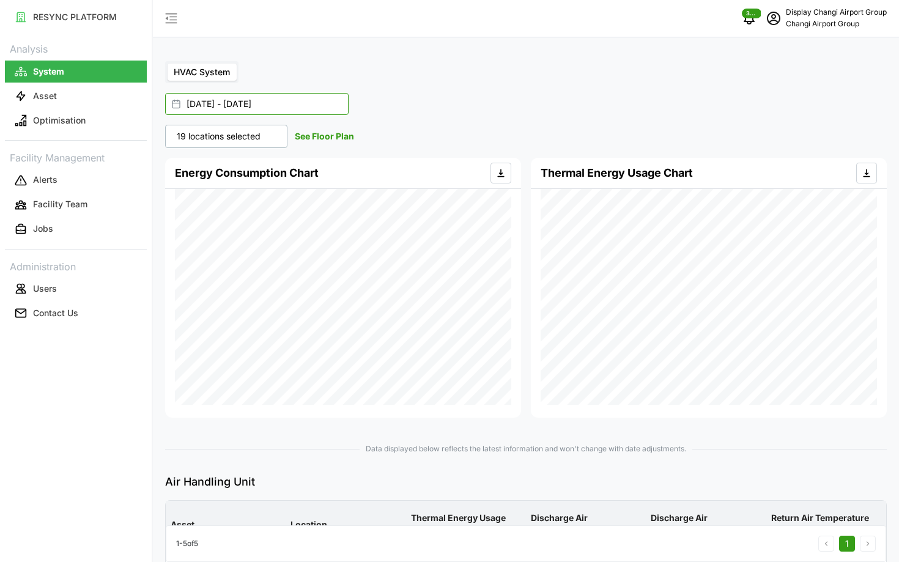
click at [329, 103] on input "01 Aug 2025 - 31 Aug 2025" at bounding box center [256, 104] width 183 height 22
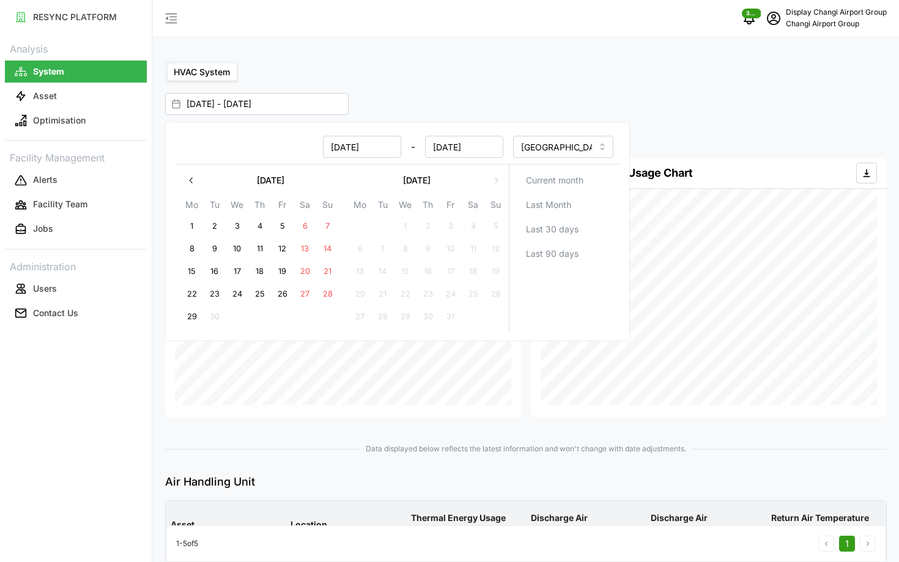
click at [189, 224] on button "1" at bounding box center [192, 226] width 22 height 22
type input "31 Aug 2025 - 01 Sep 2025"
type input "31 Aug 2025"
type input "01 Sep 2025"
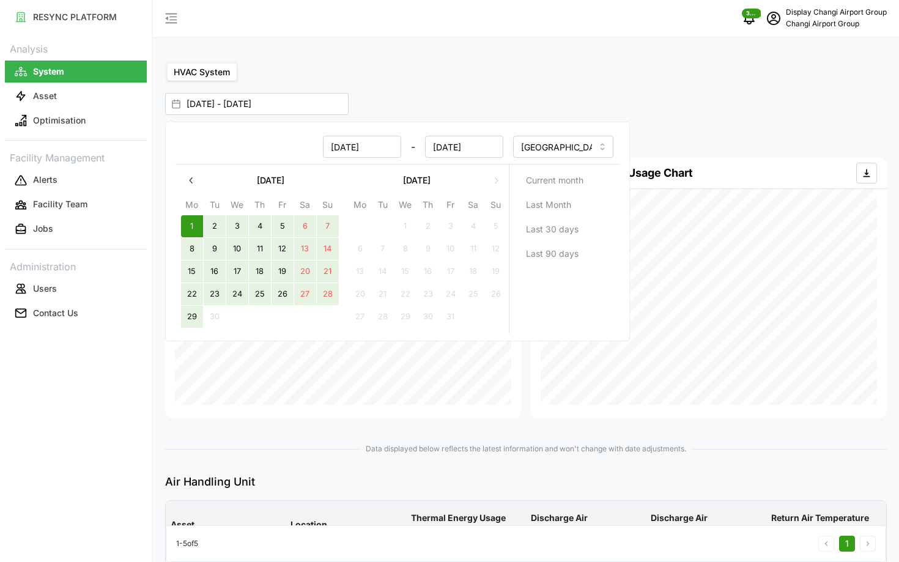
click at [188, 325] on button "29" at bounding box center [192, 317] width 22 height 22
type input "01 Sep 2025 - 29 Sep 2025"
type input "01 Sep 2025"
type input "29 Sep 2025"
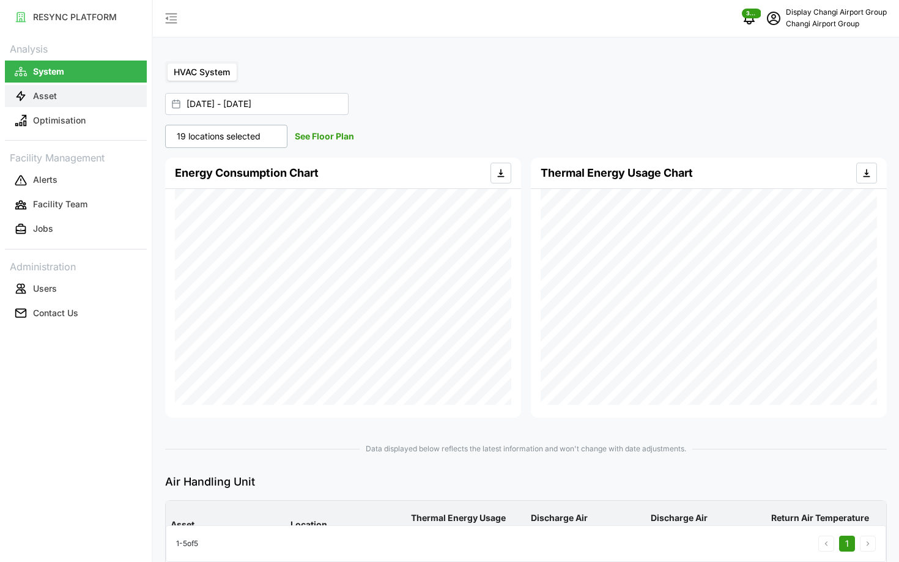
click at [33, 102] on p "Asset" at bounding box center [45, 96] width 24 height 12
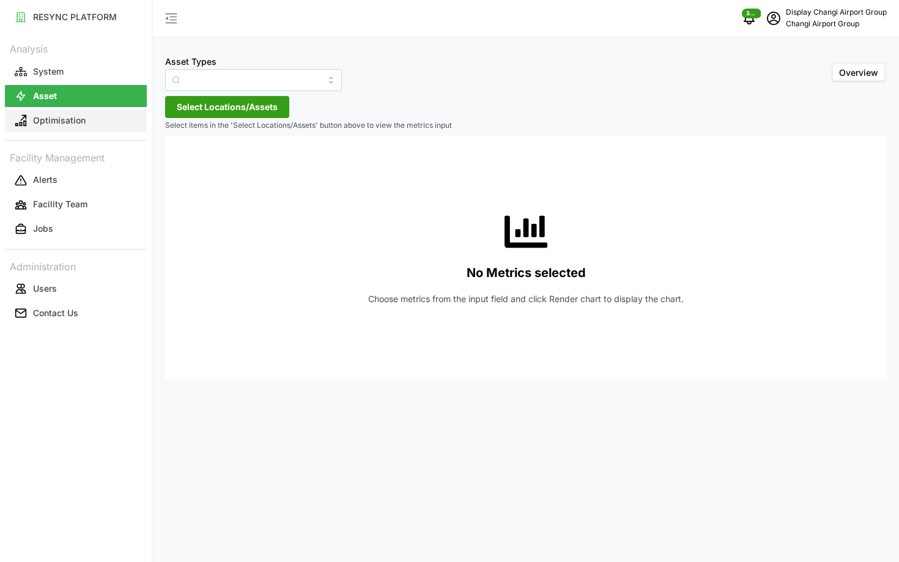
type input "Air Handling Unit"
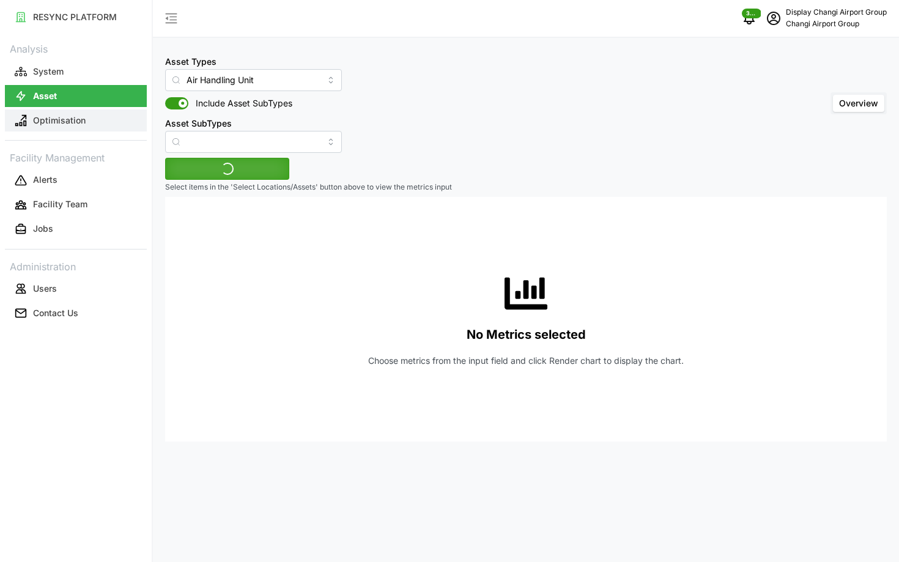
click at [35, 122] on p "Optimisation" at bounding box center [59, 120] width 53 height 12
